Goal: Task Accomplishment & Management: Use online tool/utility

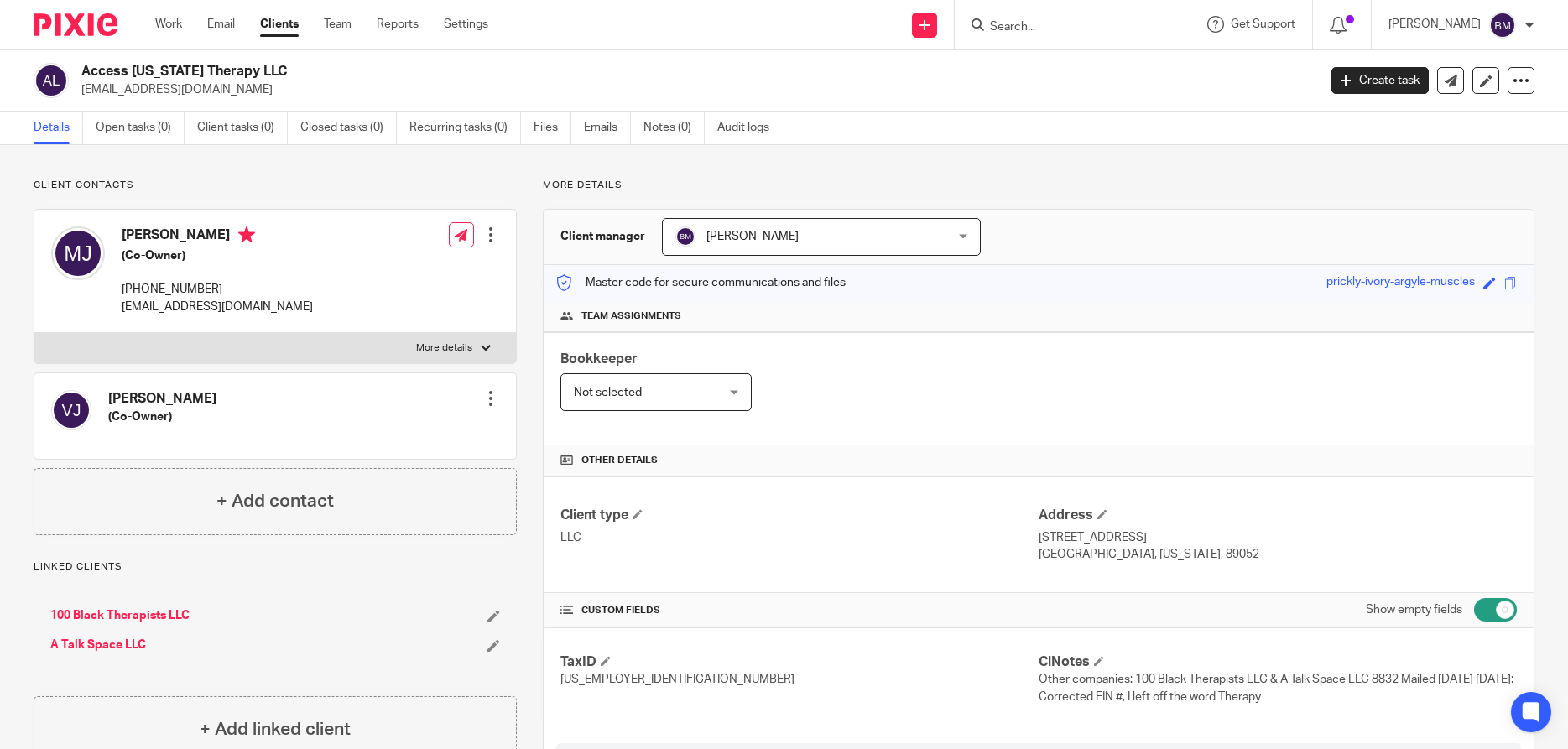
click at [286, 30] on link "Clients" at bounding box center [280, 23] width 39 height 16
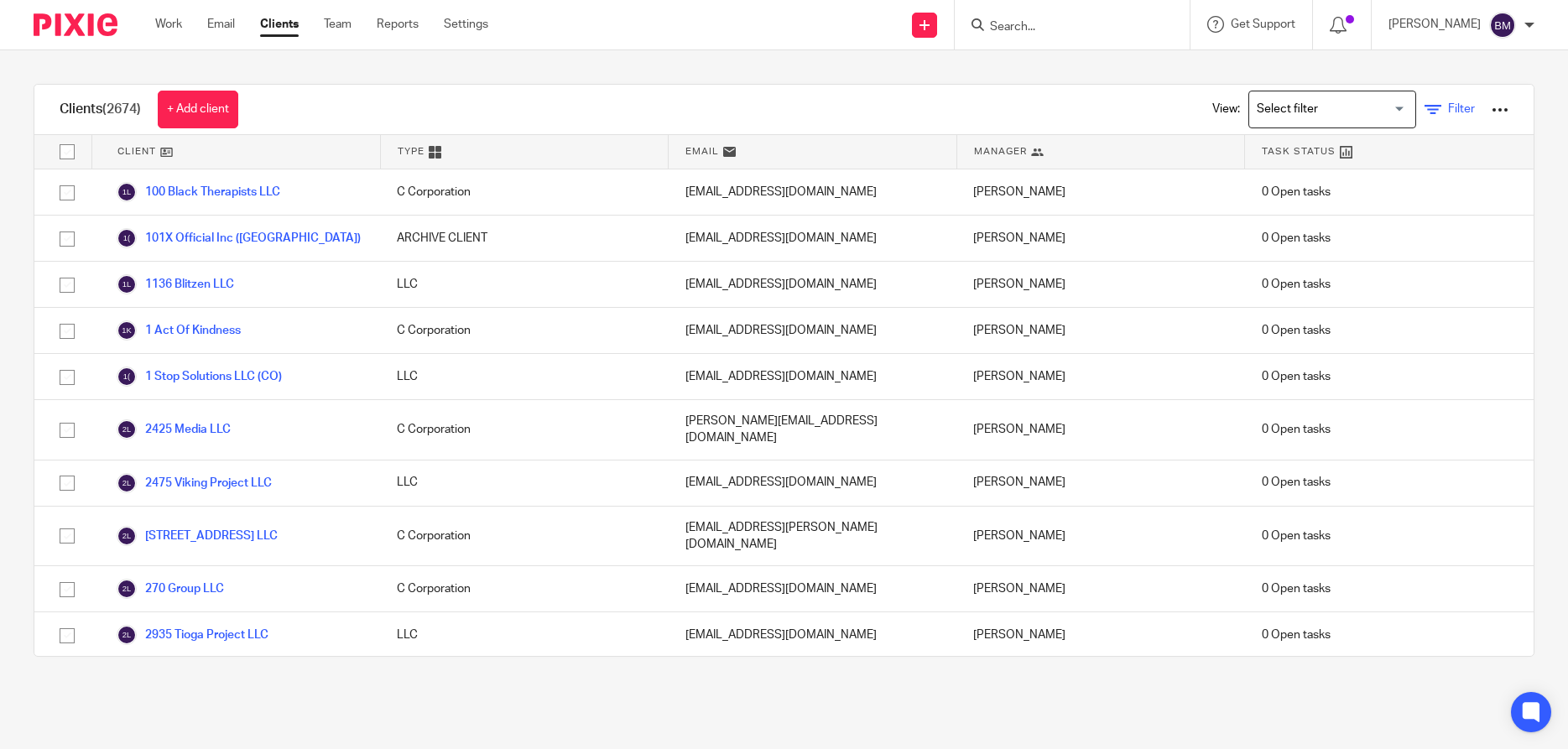
click at [1465, 108] on span "Filter" at bounding box center [1462, 109] width 27 height 12
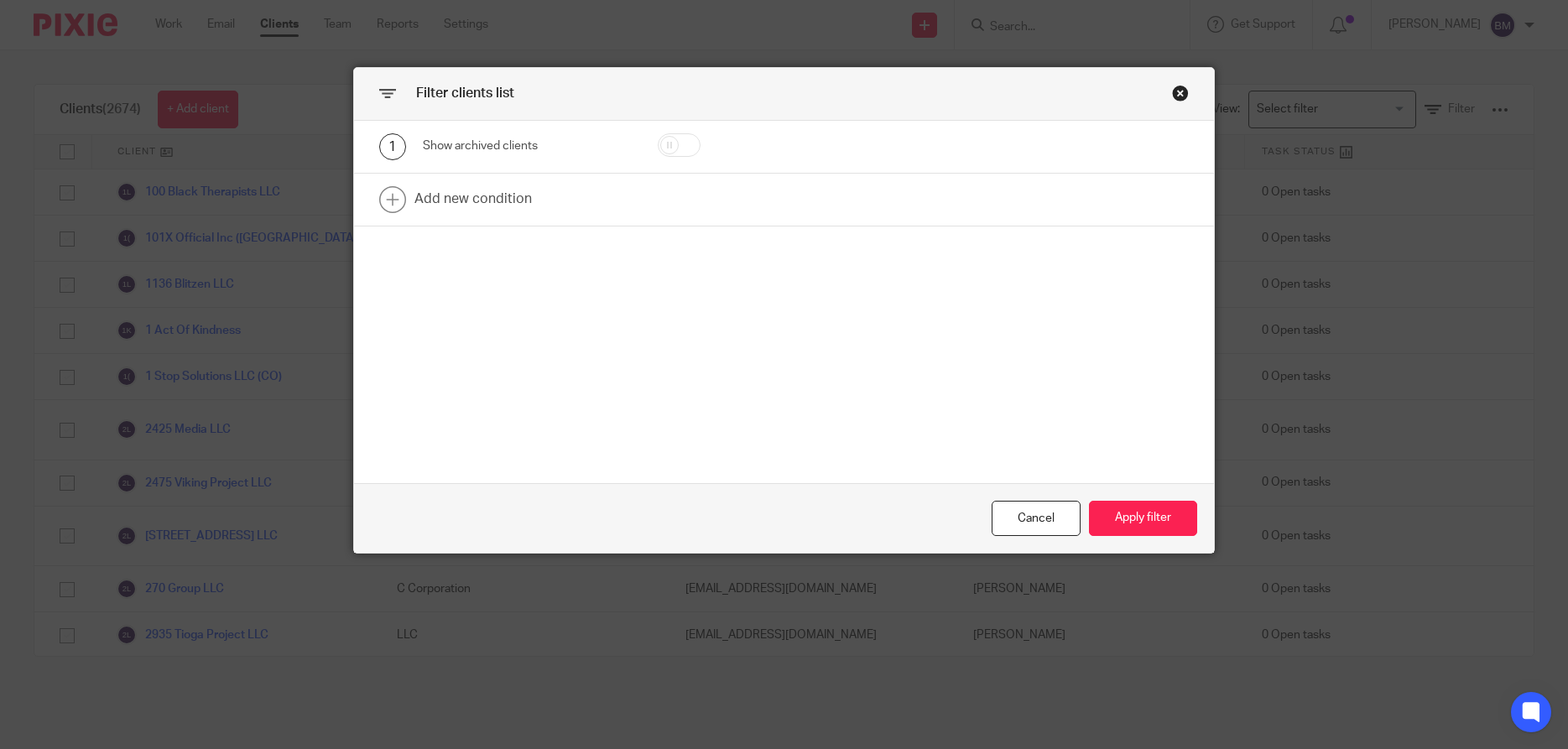
click at [687, 145] on input "checkbox" at bounding box center [679, 145] width 43 height 23
click at [671, 146] on input "checkbox" at bounding box center [679, 145] width 43 height 23
checkbox input "false"
click at [468, 202] on link at bounding box center [784, 199] width 860 height 52
click at [475, 204] on div "Field" at bounding box center [514, 204] width 156 height 35
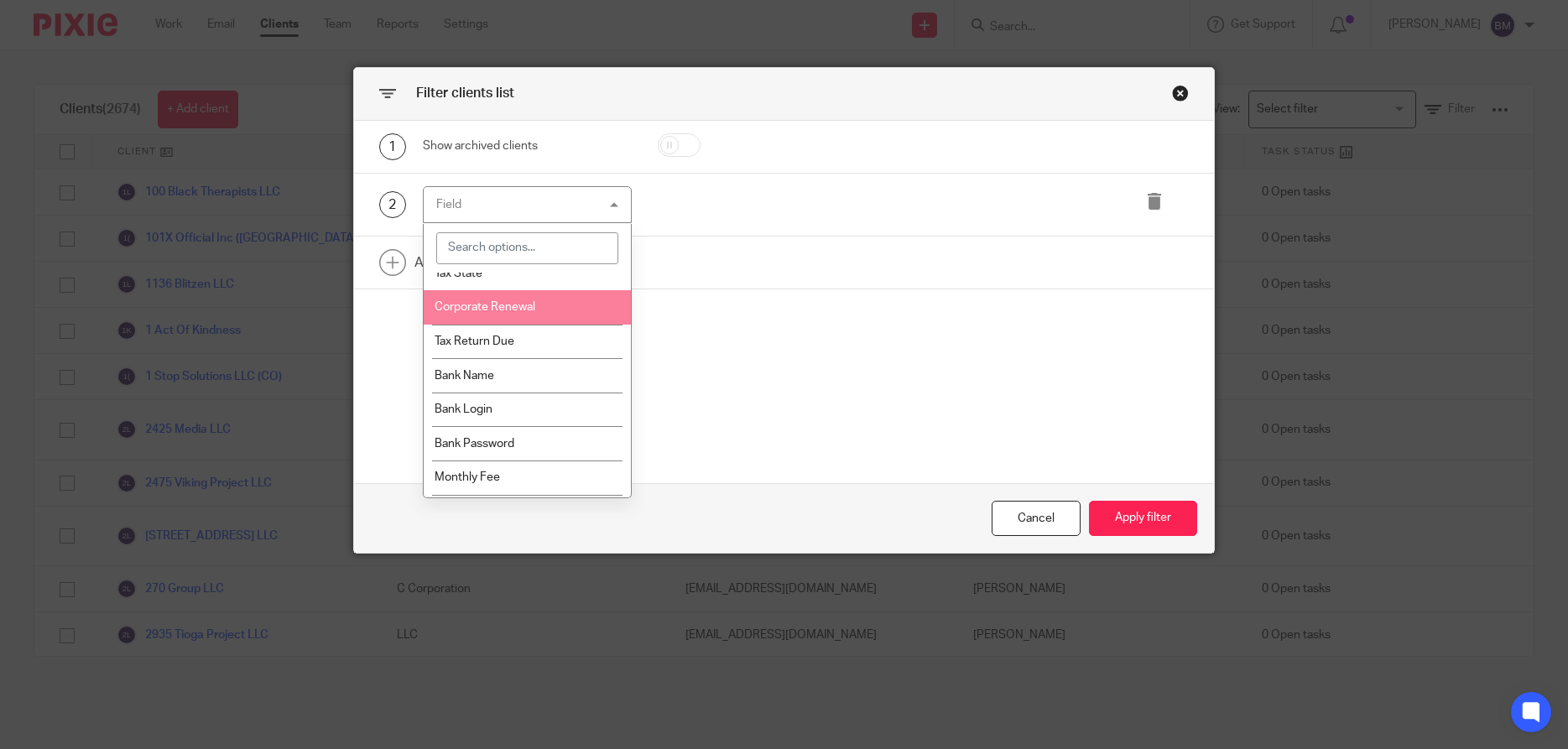
scroll to position [1369, 0]
click at [520, 316] on li "Tax Return Due" at bounding box center [528, 316] width 207 height 35
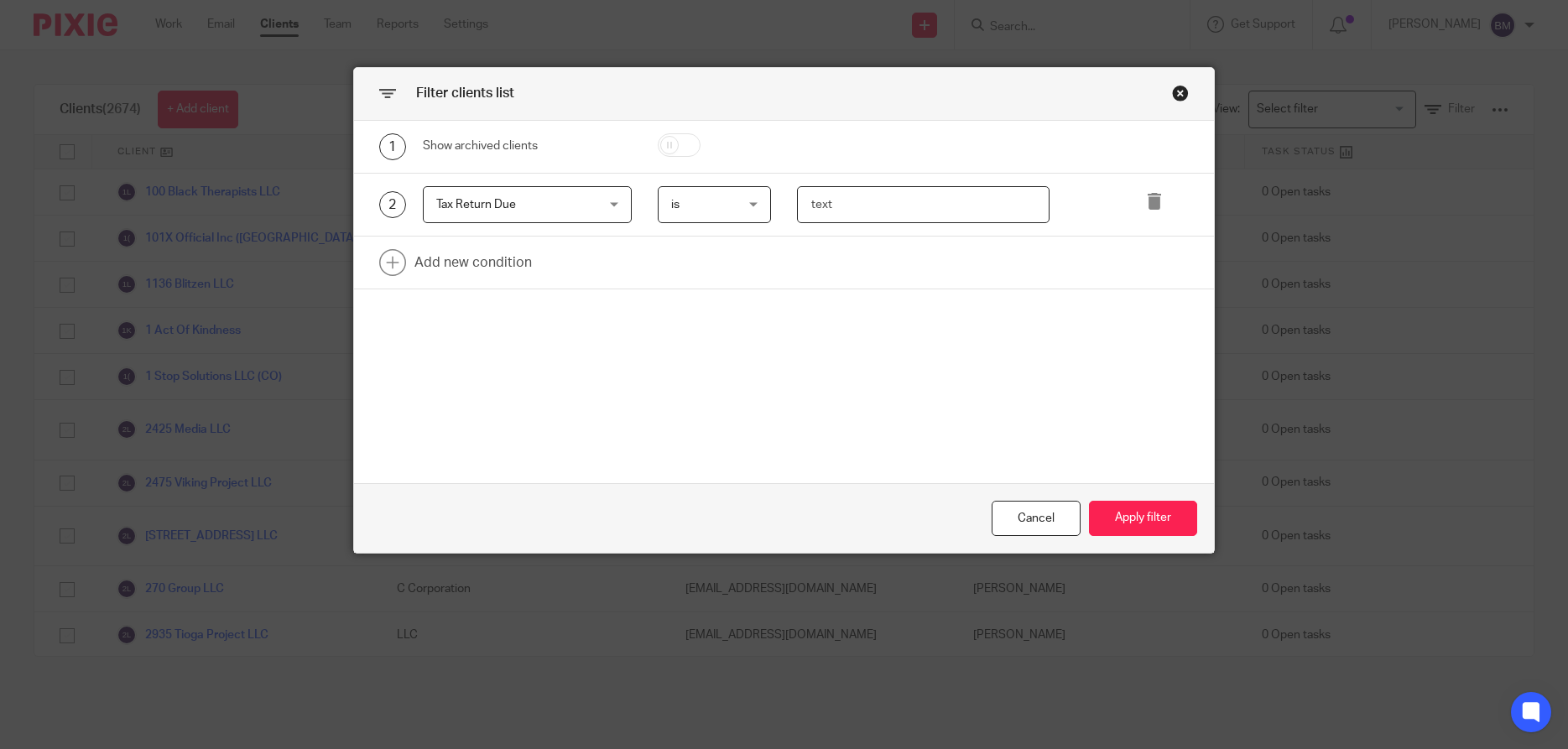
click at [809, 206] on input "text" at bounding box center [922, 204] width 253 height 38
type input "October"
click at [1155, 513] on button "Apply filter" at bounding box center [1143, 518] width 108 height 36
